Goal: Information Seeking & Learning: Learn about a topic

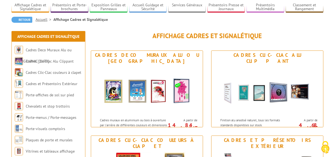
scroll to position [50, 0]
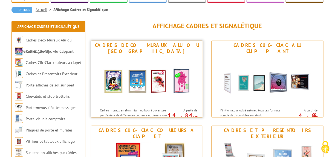
click at [137, 76] on img at bounding box center [146, 80] width 101 height 49
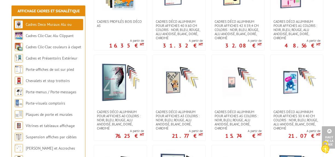
scroll to position [438, 0]
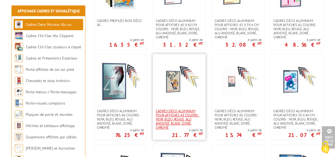
click at [177, 112] on span "Cadres déco aluminium pour affiches A3 Coloris : Noir, bleu, rouge, alu anodisé…" at bounding box center [179, 119] width 47 height 21
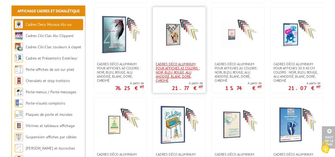
scroll to position [487, 0]
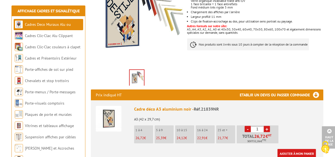
scroll to position [147, 0]
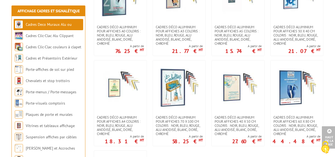
scroll to position [523, 0]
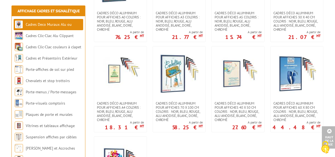
scroll to position [537, 0]
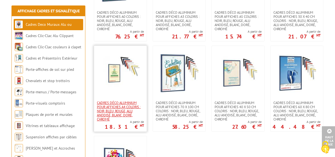
click at [119, 101] on span "Cadres déco aluminium pour affiches A4 Coloris : Noir, bleu, rouge, alu anodisé…" at bounding box center [120, 111] width 47 height 21
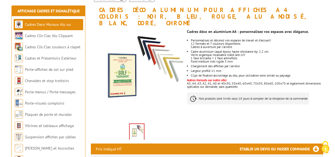
scroll to position [81, 0]
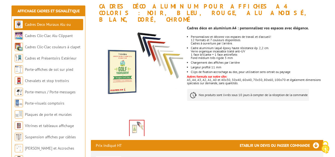
drag, startPoint x: 127, startPoint y: 95, endPoint x: 99, endPoint y: 99, distance: 28.2
click at [99, 99] on img at bounding box center [137, 72] width 92 height 92
click at [34, 34] on link "Cadres Clic-Clac Alu Clippant" at bounding box center [49, 35] width 48 height 5
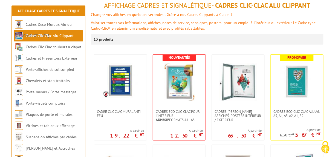
scroll to position [72, 0]
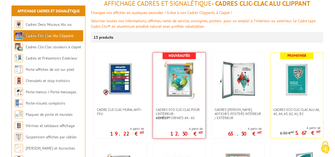
click at [176, 80] on img at bounding box center [179, 80] width 38 height 38
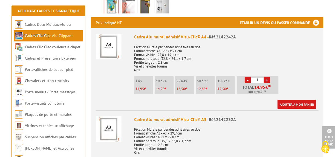
scroll to position [194, 0]
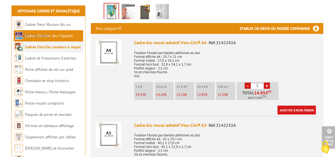
click at [45, 47] on link "Cadres Clic-Clac couleurs à clapet" at bounding box center [53, 46] width 56 height 5
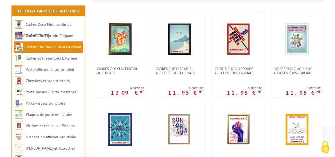
scroll to position [113, 0]
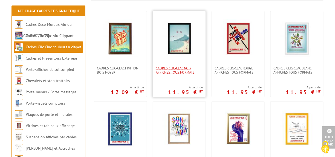
click at [176, 72] on span "Cadres clic-clac noir affiches tous formats" at bounding box center [179, 70] width 47 height 8
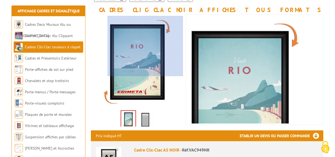
scroll to position [78, 0]
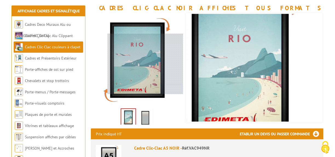
click at [180, 64] on div at bounding box center [146, 64] width 76 height 60
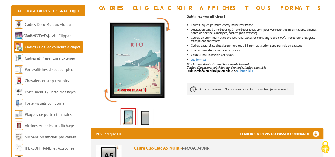
click at [245, 71] on link "Voir la vidéo du principe du clic-clac Cliquez-ici !" at bounding box center [220, 70] width 65 height 4
